Goal: Task Accomplishment & Management: Use online tool/utility

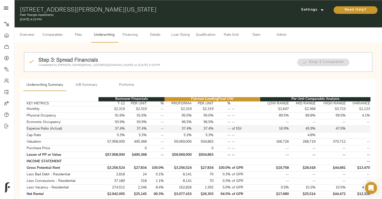
scroll to position [5, 0]
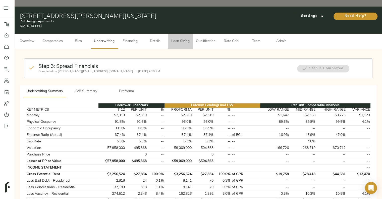
click at [183, 38] on span "Loan Sizing" at bounding box center [180, 41] width 19 height 6
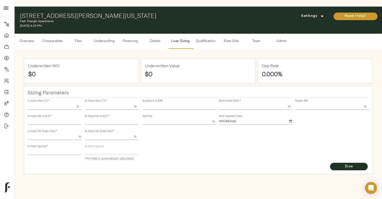
type input "55.000"
type input "1.4"
type input "10.00"
type input "210"
type input "80.000"
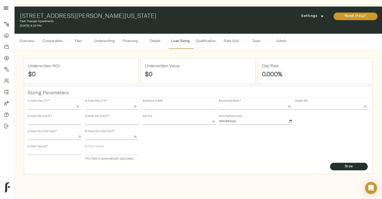
type input "1.039"
type input "2.00"
type input "443.7410534182551"
type input "45"
type input "3.69"
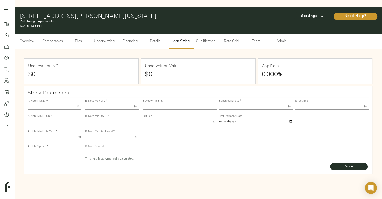
type input "11.00"
type input "1.00"
type input "[DATE]"
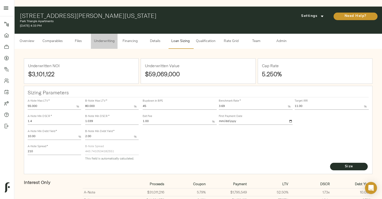
click at [112, 34] on button "Underwriting" at bounding box center [104, 41] width 27 height 15
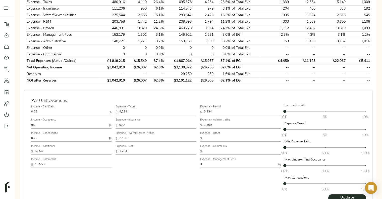
scroll to position [263, 0]
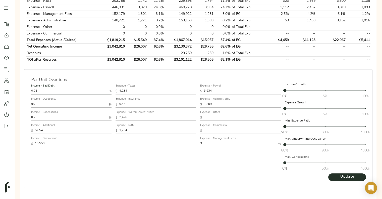
click at [90, 88] on input "0.25" at bounding box center [69, 91] width 76 height 6
type input "0.1"
click at [346, 173] on span "Update" at bounding box center [347, 176] width 28 height 6
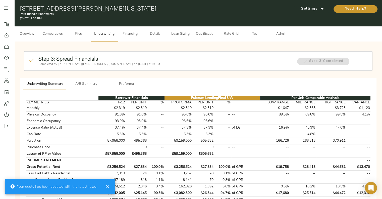
scroll to position [0, 0]
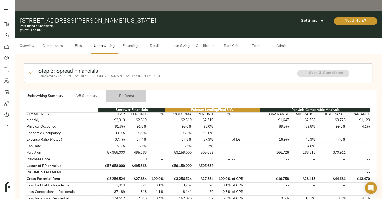
click at [133, 93] on span "Proforma" at bounding box center [126, 96] width 34 height 6
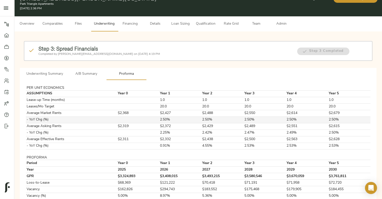
scroll to position [72, 0]
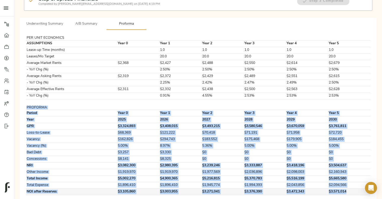
drag, startPoint x: 27, startPoint y: 94, endPoint x: 350, endPoint y: 178, distance: 333.7
click at [350, 178] on tbody "PER UNIT ECONOMICS ASSUMPTIONS Year 0 Year 1 Year 2 Year 3 Year 4 Year 5 Lease-…" at bounding box center [198, 115] width 344 height 159
copy tbody "PROFORMA Period Year 0 Year 1 Year 2 Year 3 Year 4 Year 5 Year [DATE] 2026 2027…"
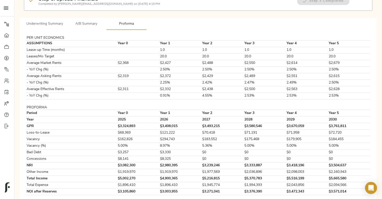
click at [172, 30] on div "PER UNIT ECONOMICS ASSUMPTIONS Year 0 Year 1 Year 2 Year 3 Year 4 Year 5 Lease-…" at bounding box center [198, 115] width 356 height 171
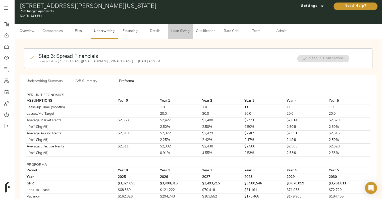
click at [184, 28] on span "Loan Sizing" at bounding box center [180, 31] width 19 height 6
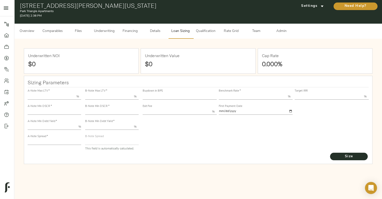
type input "55.000"
type input "1.4"
type input "10.00"
type input "210"
type input "80.000"
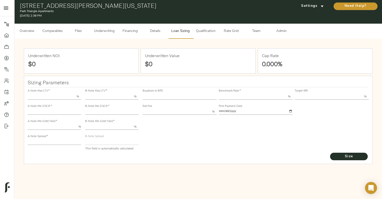
type input "1"
type input "2.00"
type input "471.97980887792846"
type input "60"
type input "3.63"
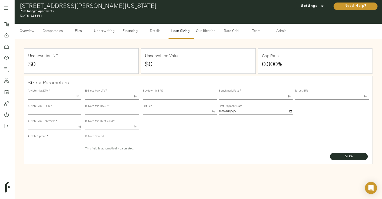
type input "12.00"
type input "1.00"
type input "[DATE]"
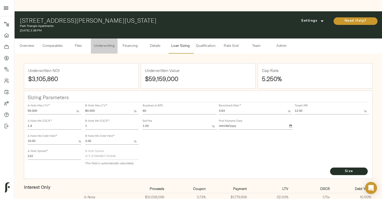
click at [102, 38] on button "Underwriting" at bounding box center [104, 45] width 27 height 15
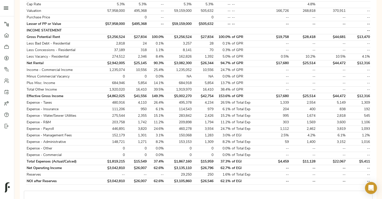
scroll to position [142, 0]
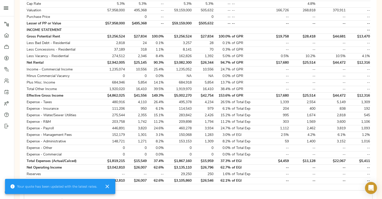
type input "4,193"
type input "969"
type input "2,402"
type input "1,776"
type input "3,896"
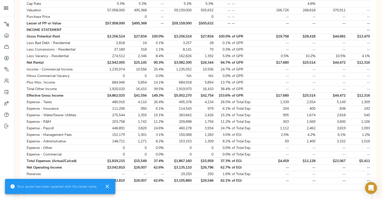
type input "1,297"
